Goal: Find specific fact: Find contact information

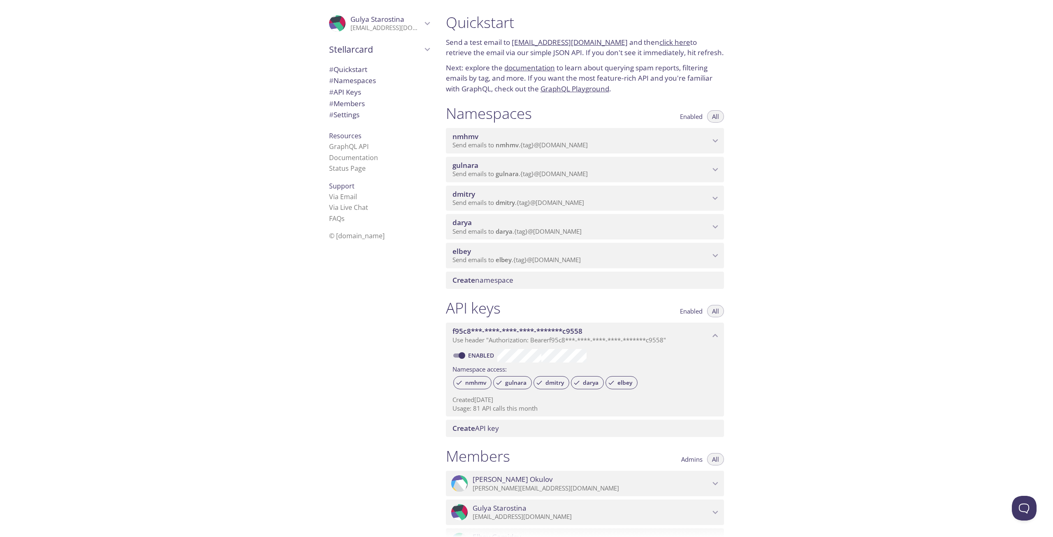
click at [473, 167] on span "gulnara" at bounding box center [466, 164] width 26 height 9
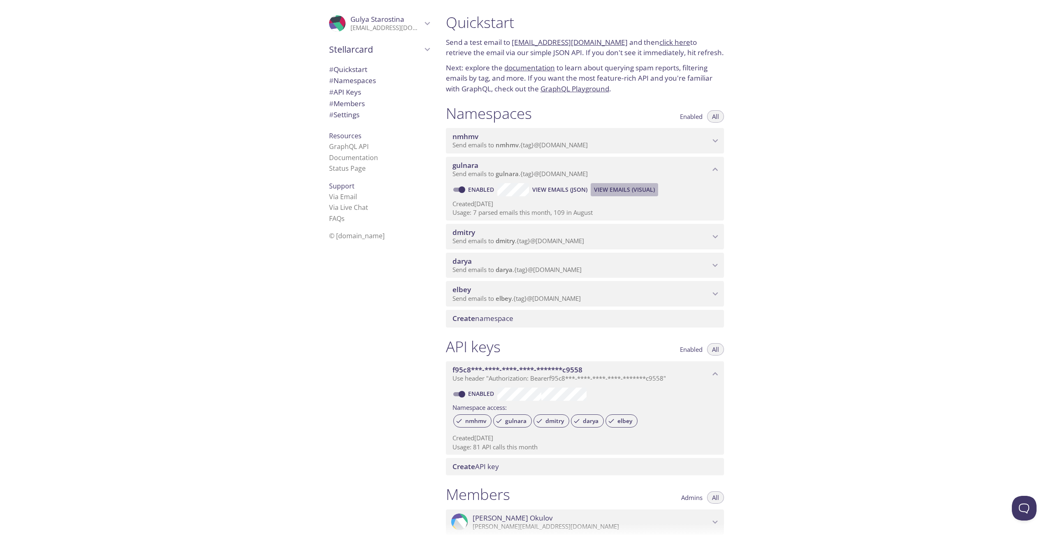
click at [622, 184] on button "View Emails (Visual)" at bounding box center [624, 189] width 67 height 13
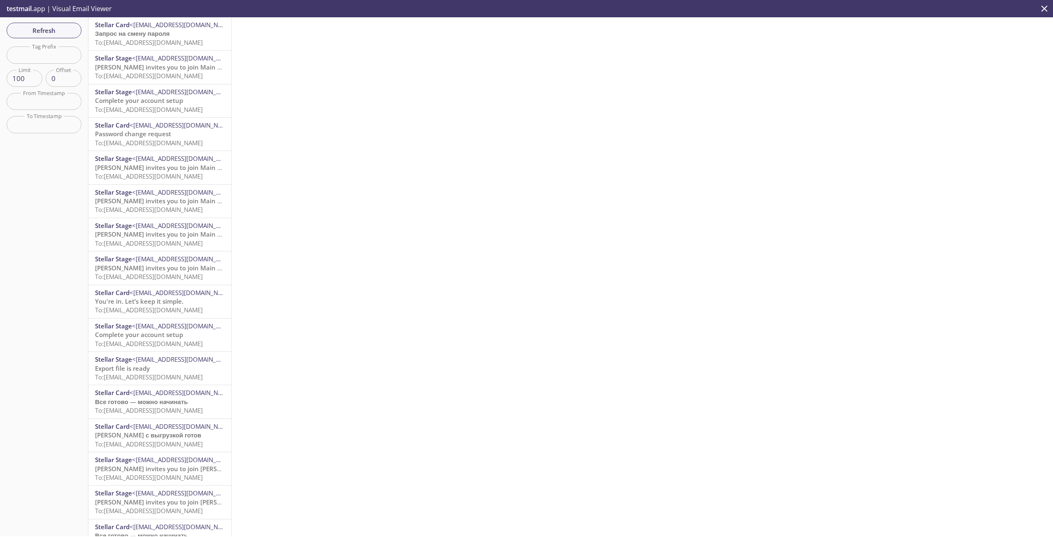
click at [153, 30] on span "Запрос на смену пароля" at bounding box center [132, 33] width 75 height 8
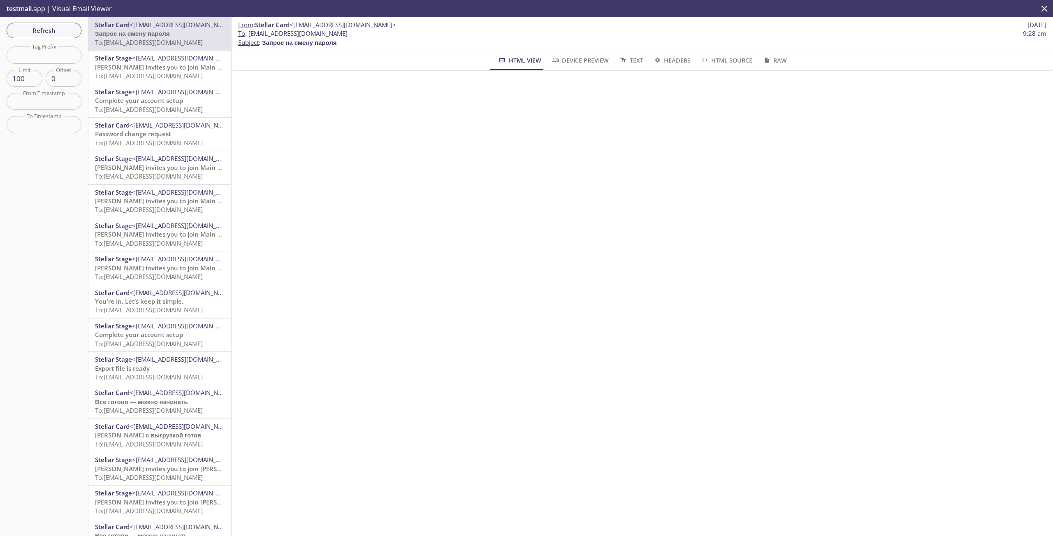
drag, startPoint x: 338, startPoint y: 33, endPoint x: 248, endPoint y: 31, distance: 89.7
click at [248, 31] on span "To : [EMAIL_ADDRESS][DOMAIN_NAME] 9:28 am" at bounding box center [642, 33] width 808 height 9
copy span "[EMAIL_ADDRESS][DOMAIN_NAME]"
